Goal: Task Accomplishment & Management: Use online tool/utility

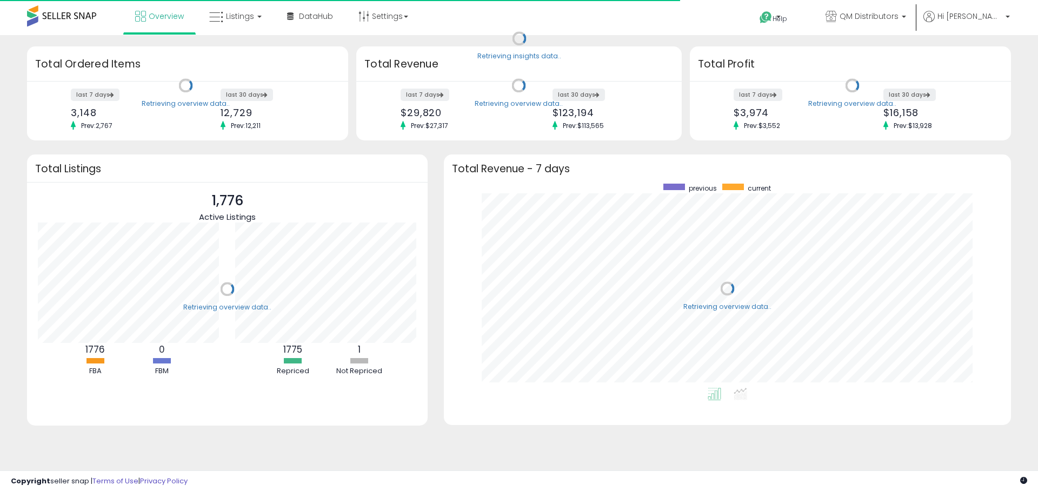
scroll to position [204, 545]
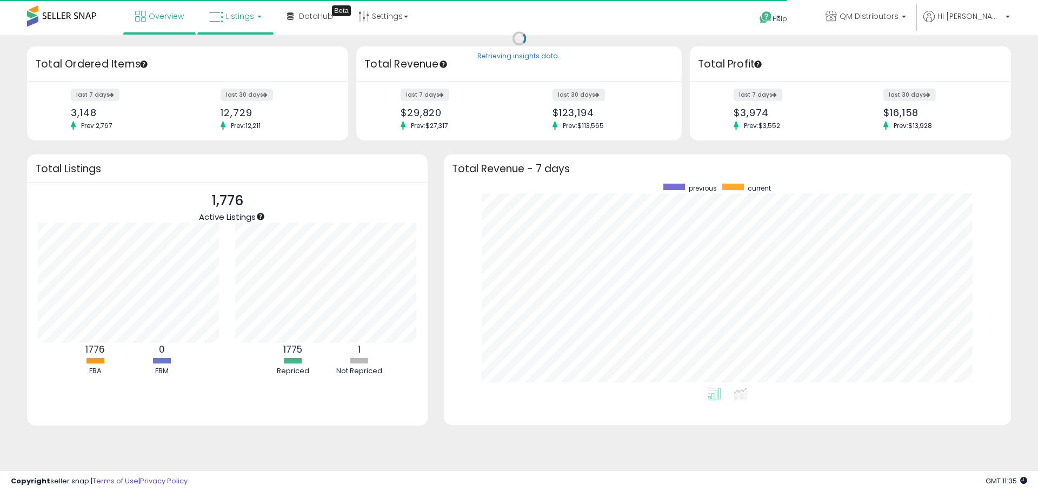
click at [251, 17] on span "Listings" at bounding box center [240, 16] width 28 height 11
click at [246, 52] on icon at bounding box center [243, 53] width 47 height 14
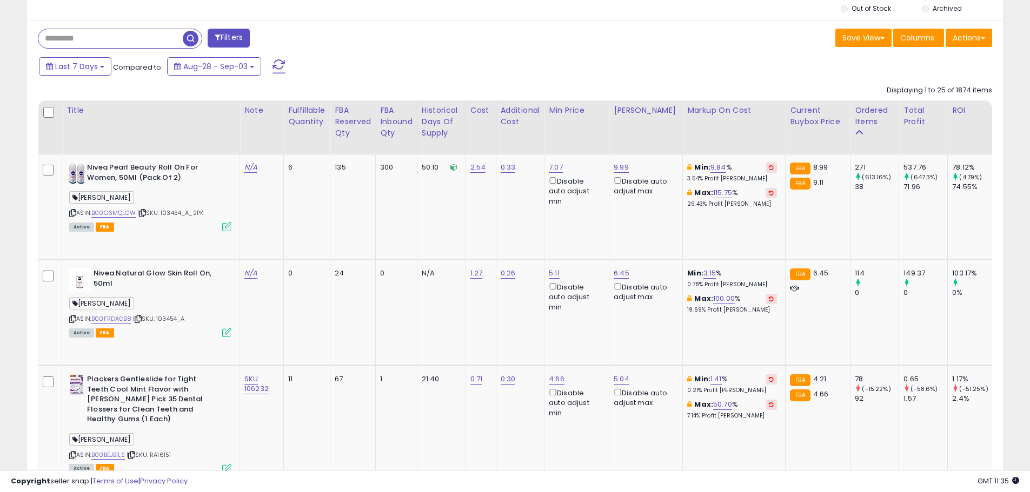
scroll to position [432, 0]
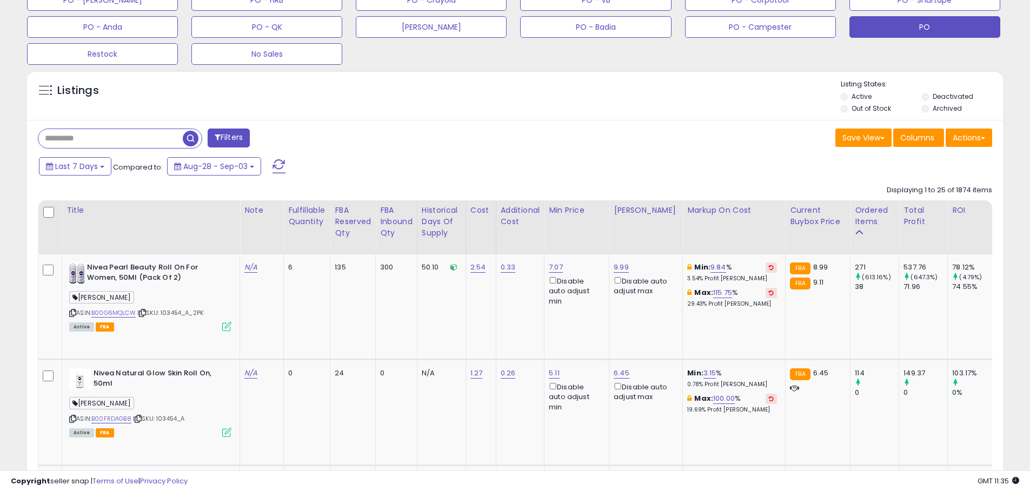
click at [950, 25] on button "PO" at bounding box center [924, 27] width 151 height 22
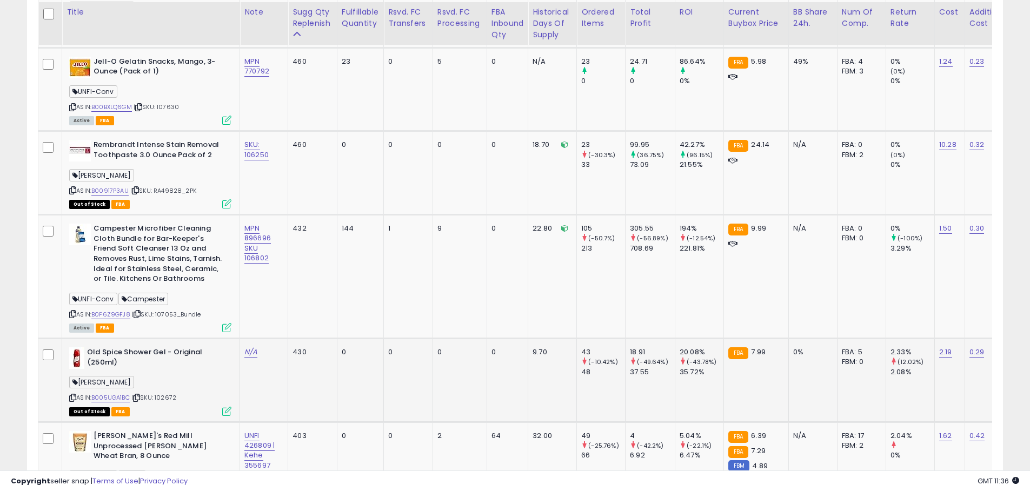
scroll to position [1433, 0]
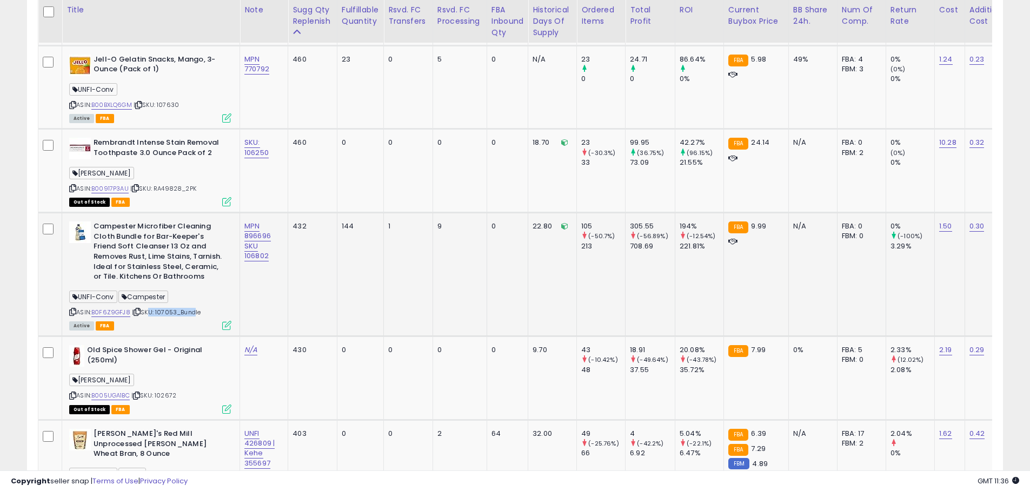
drag, startPoint x: 194, startPoint y: 300, endPoint x: 148, endPoint y: 304, distance: 46.1
click at [148, 308] on span "| SKU: 107053_Bundle" at bounding box center [166, 312] width 69 height 9
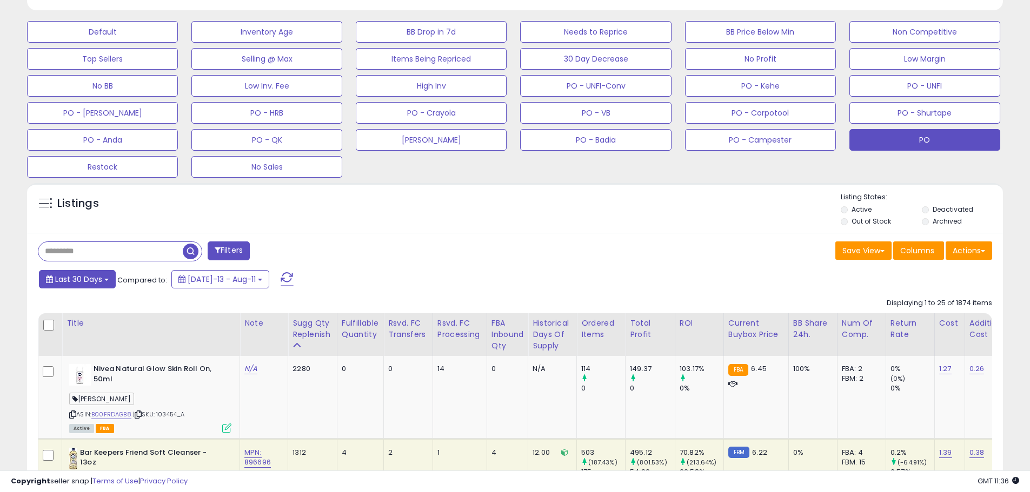
scroll to position [297, 0]
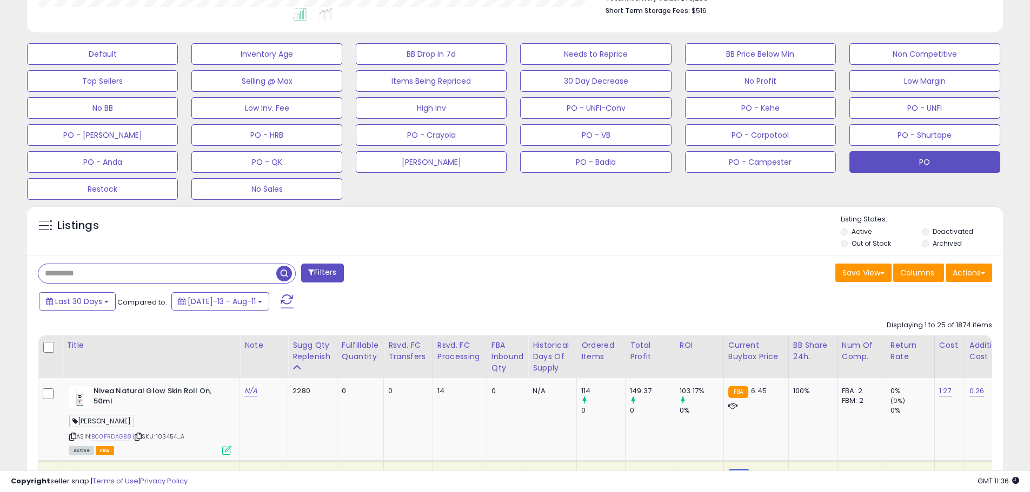
click at [78, 270] on input "text" at bounding box center [157, 273] width 238 height 19
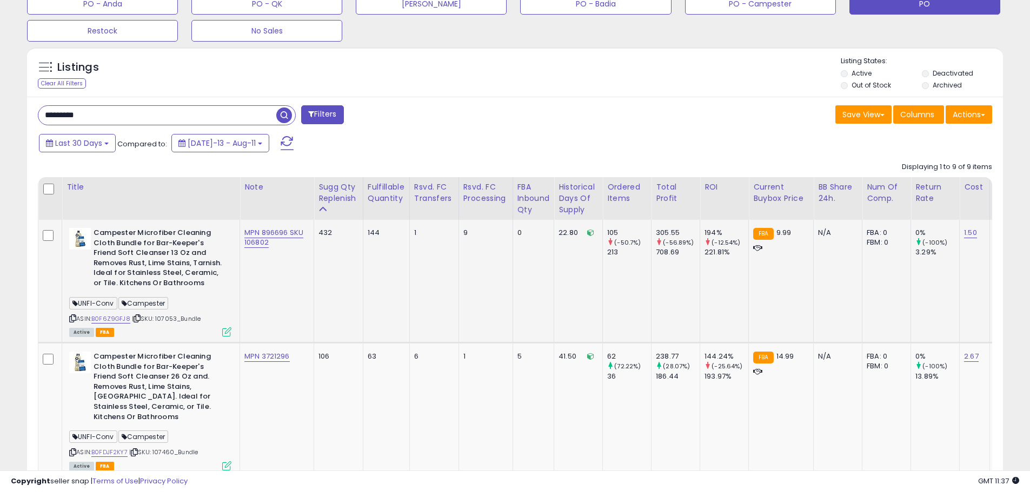
scroll to position [448, 0]
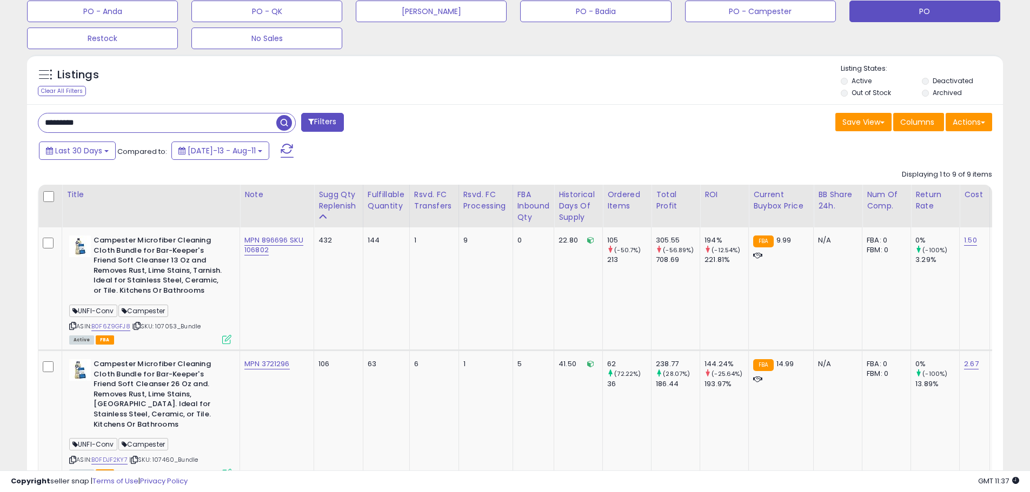
drag, startPoint x: 128, startPoint y: 126, endPoint x: 32, endPoint y: 124, distance: 95.2
click at [32, 124] on div "********* Filters" at bounding box center [272, 124] width 485 height 22
type input "**********"
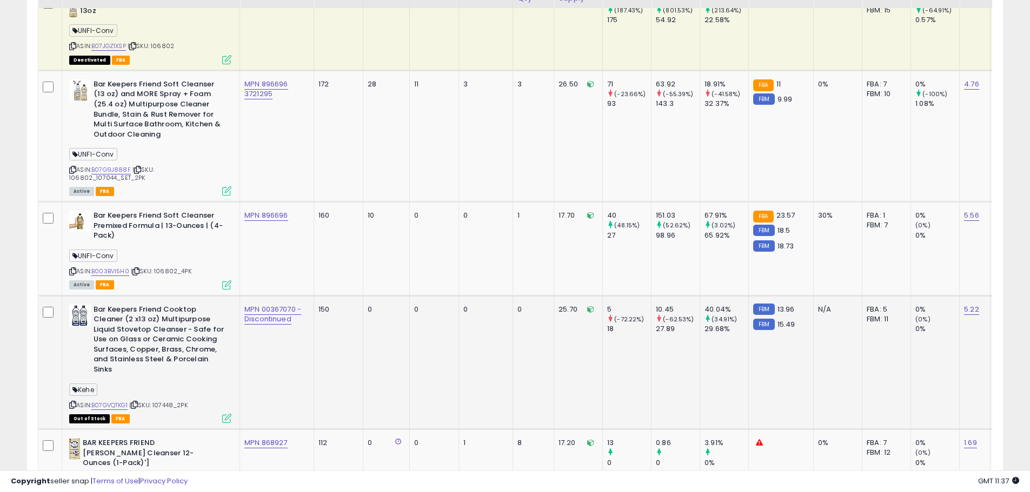
scroll to position [708, 0]
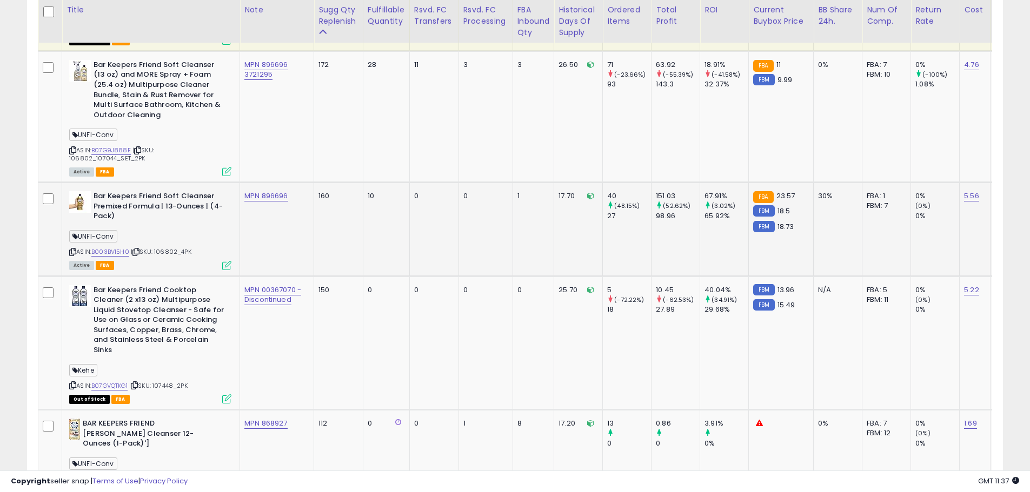
drag, startPoint x: 198, startPoint y: 255, endPoint x: 161, endPoint y: 254, distance: 37.3
click at [157, 255] on div "ASIN: B003BVI5H0 | SKU: 106802_4PK Active FBA" at bounding box center [150, 229] width 162 height 77
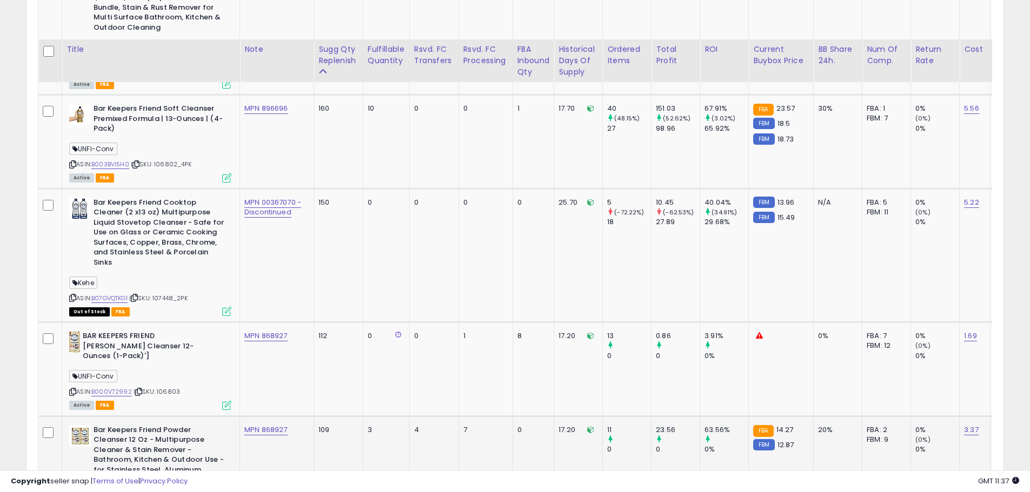
scroll to position [762, 0]
